Goal: Answer question/provide support

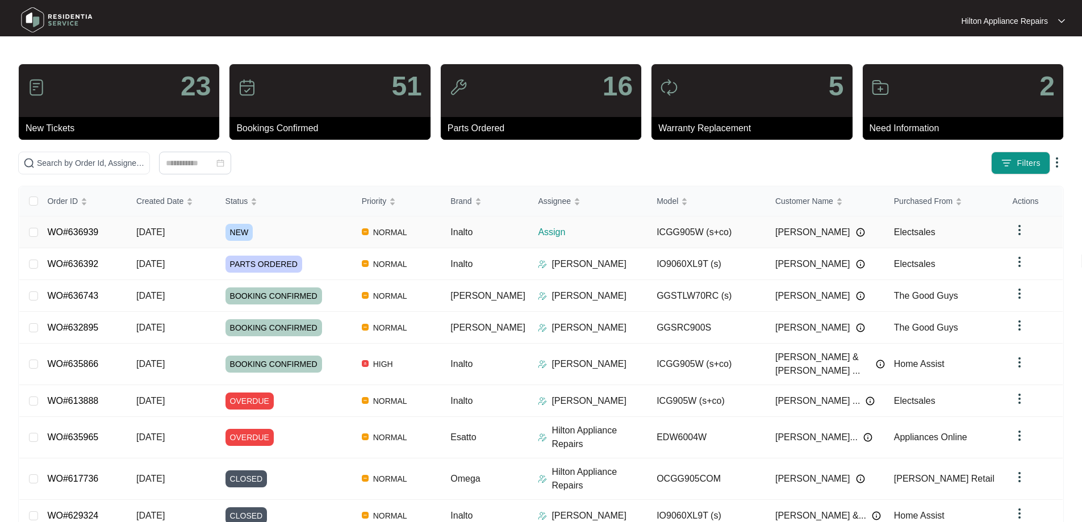
click at [307, 227] on div "NEW" at bounding box center [289, 232] width 127 height 17
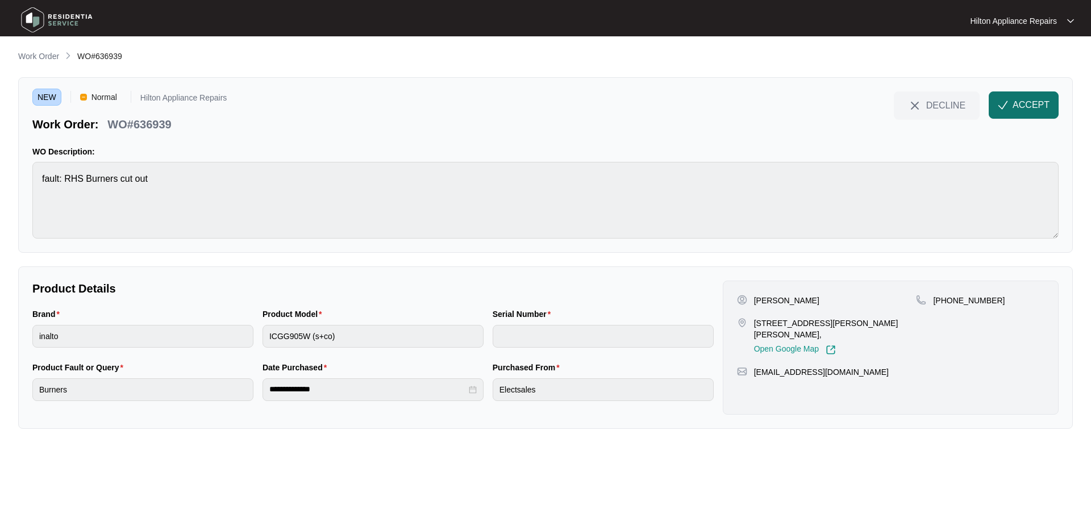
click at [1006, 111] on span "button" at bounding box center [1003, 107] width 10 height 10
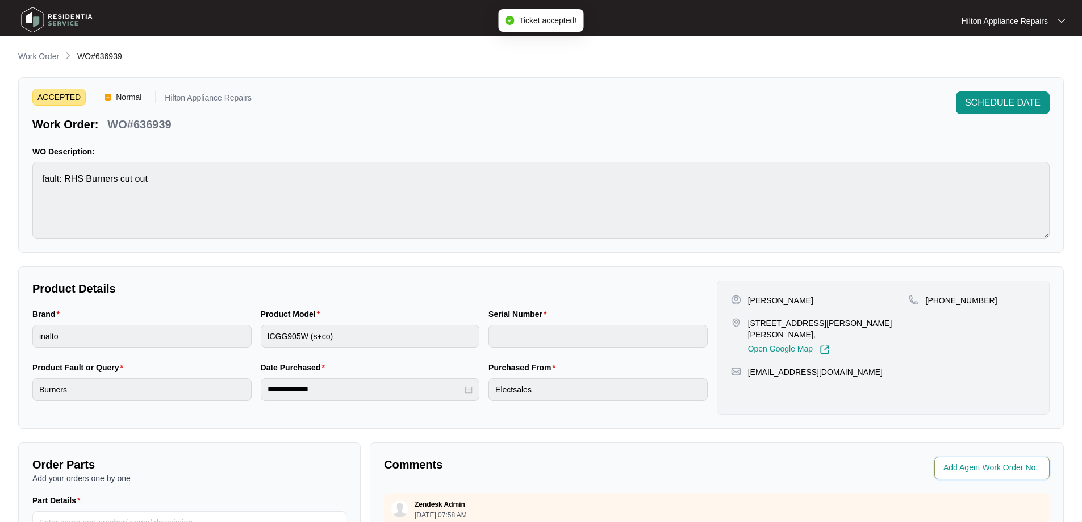
click at [978, 466] on input "string" at bounding box center [993, 468] width 99 height 14
click at [978, 468] on input "string" at bounding box center [993, 468] width 99 height 14
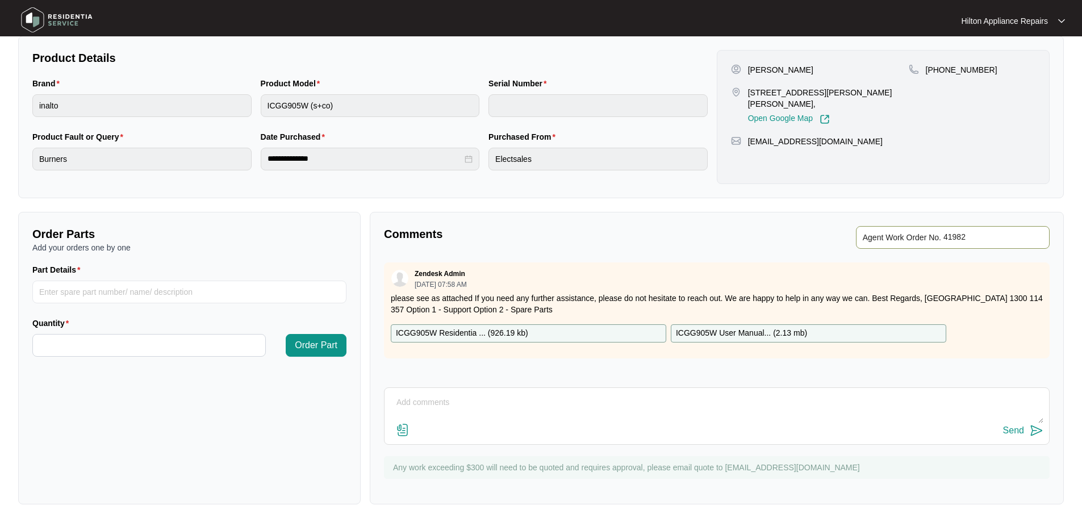
scroll to position [232, 0]
type input "41982"
click at [779, 206] on div "**********" at bounding box center [541, 161] width 1046 height 685
click at [717, 403] on textarea at bounding box center [716, 408] width 653 height 30
type textarea "Sent to Plumbing Team to book in"
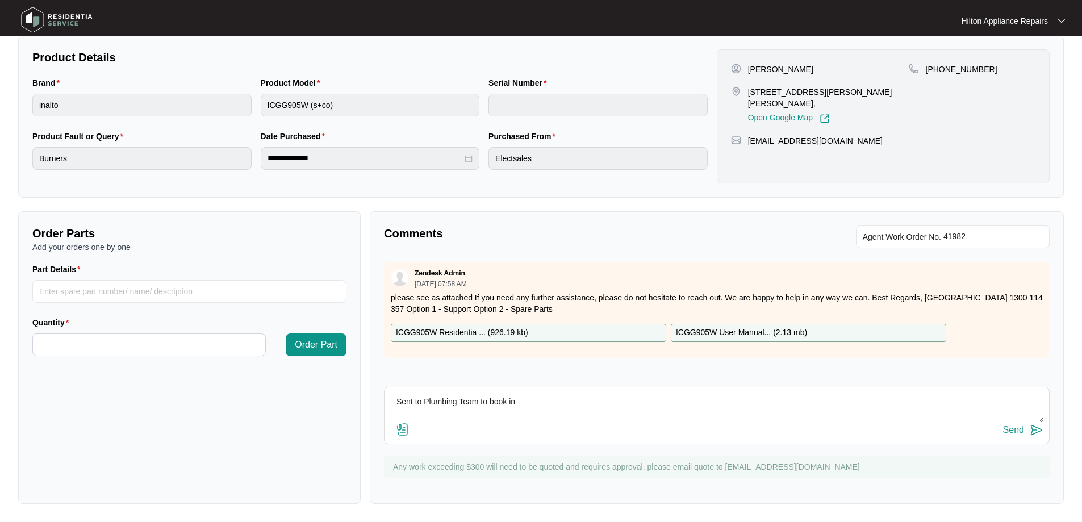
click at [1010, 428] on div "Send" at bounding box center [1013, 430] width 21 height 10
click at [469, 329] on p "ICGG905W Residentia ... ( 926.19 kb )" at bounding box center [462, 333] width 132 height 12
click at [741, 329] on p "ICGG905W User Manual... ( 2.13 mb )" at bounding box center [741, 333] width 131 height 12
click at [852, 203] on div "**********" at bounding box center [541, 161] width 1046 height 685
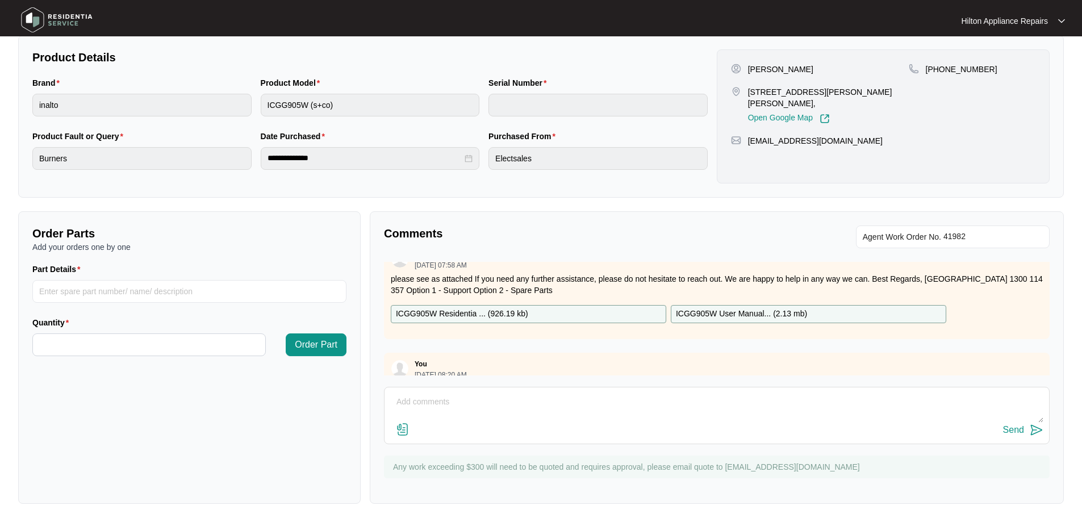
scroll to position [0, 0]
